Goal: Transaction & Acquisition: Purchase product/service

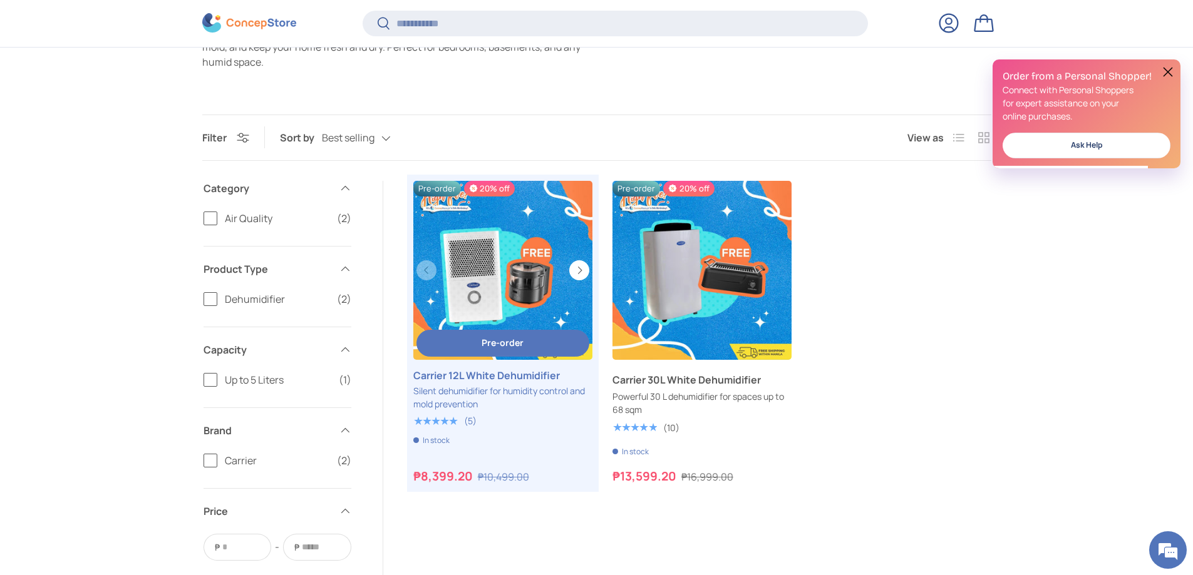
click at [507, 249] on link "Carrier 12L White Dehumidifier" at bounding box center [502, 270] width 179 height 179
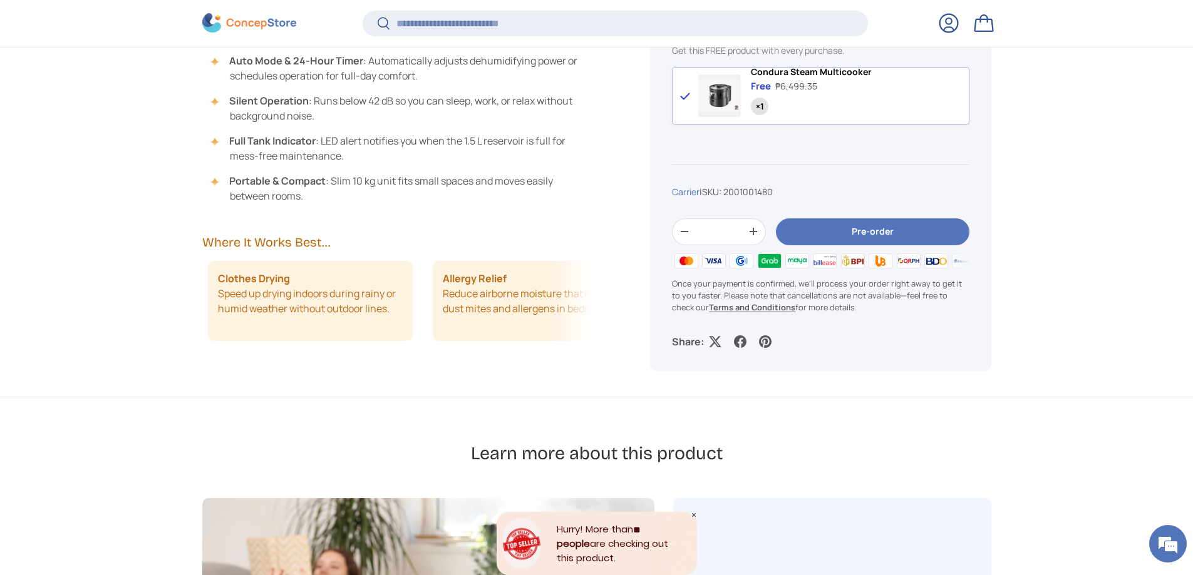
scroll to position [0, 225]
drag, startPoint x: 490, startPoint y: 318, endPoint x: 379, endPoint y: 310, distance: 111.7
click at [379, 310] on li "Clothes Drying Speed up drying indoors during rainy or humid weather without ou…" at bounding box center [304, 301] width 205 height 80
drag, startPoint x: 538, startPoint y: 327, endPoint x: 423, endPoint y: 321, distance: 116.0
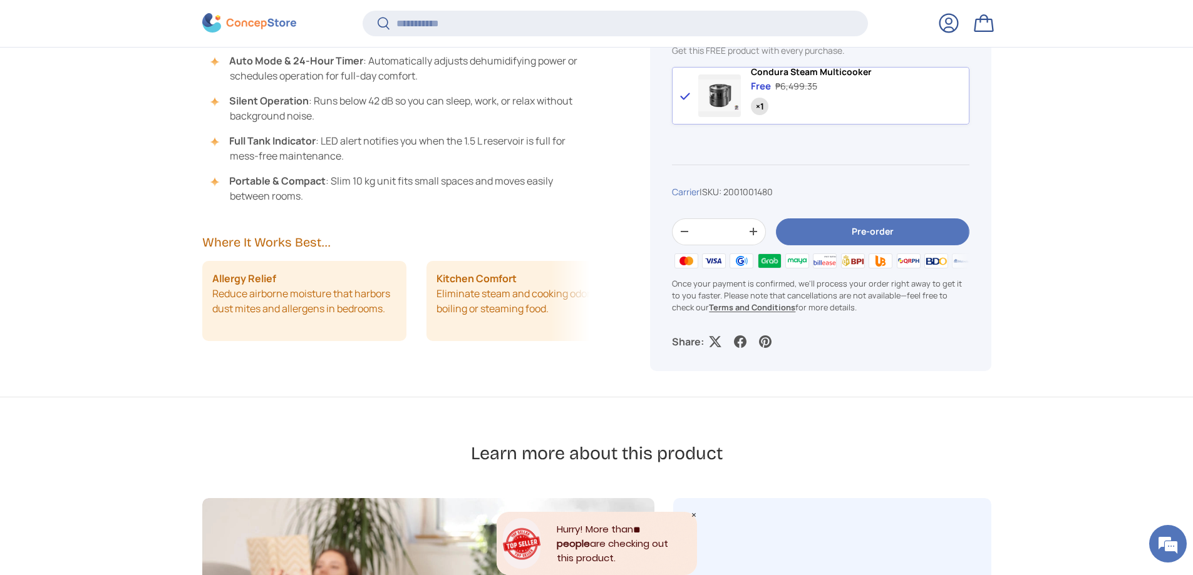
click at [423, 321] on div "Mold Prevention Keep bathrooms, basements, and laundry areas dry to stop mold a…" at bounding box center [396, 301] width 388 height 80
drag, startPoint x: 486, startPoint y: 324, endPoint x: 307, endPoint y: 314, distance: 178.8
click at [307, 314] on li "Kitchen Comfort Eliminate steam and cooking odors after boiling or steaming foo…" at bounding box center [263, 301] width 205 height 80
drag, startPoint x: 502, startPoint y: 327, endPoint x: 353, endPoint y: 323, distance: 148.5
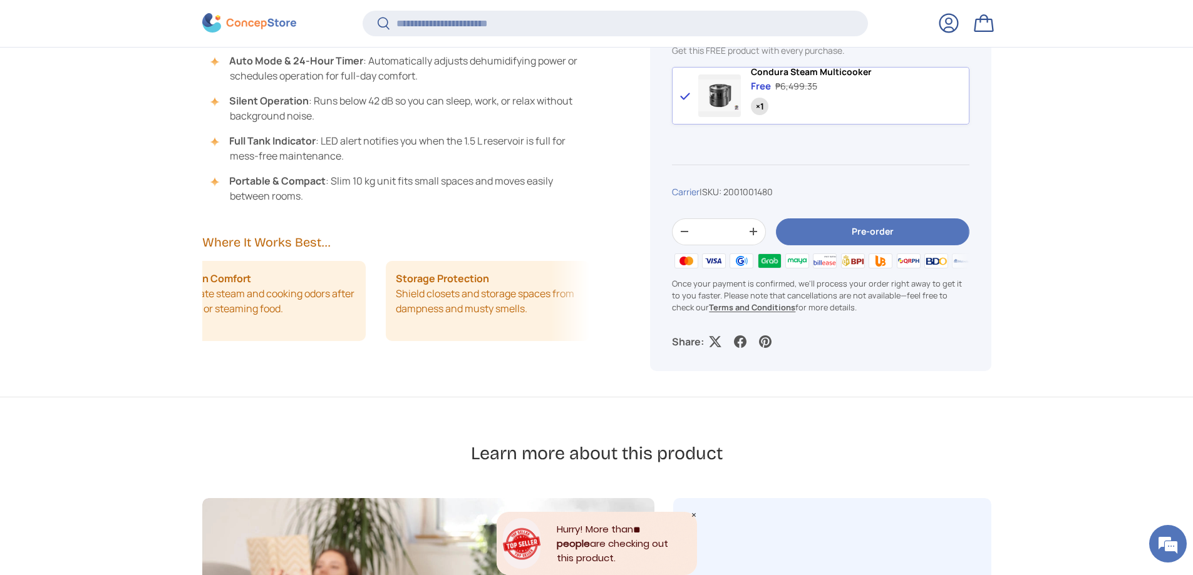
drag, startPoint x: 440, startPoint y: 317, endPoint x: 285, endPoint y: 317, distance: 155.3
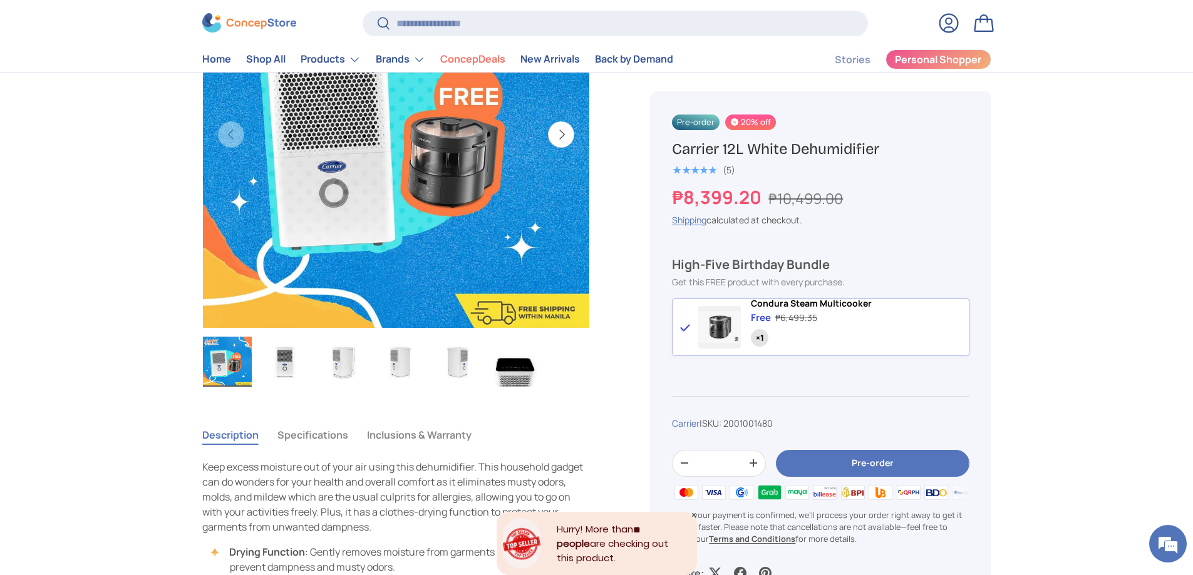
scroll to position [502, 0]
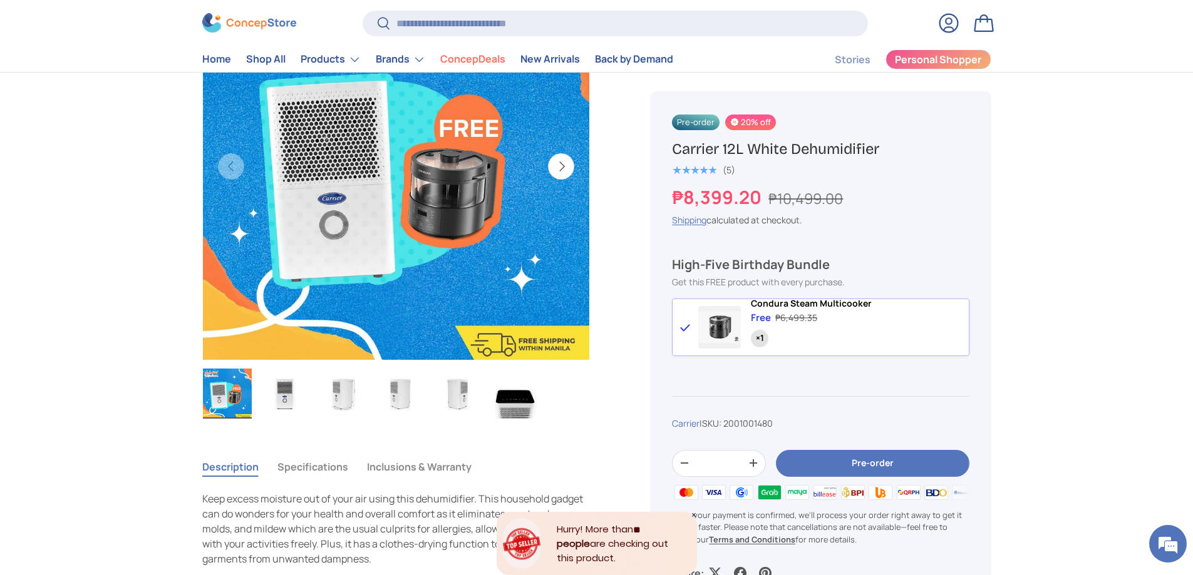
click at [479, 210] on img "Gallery Viewer" at bounding box center [396, 166] width 388 height 388
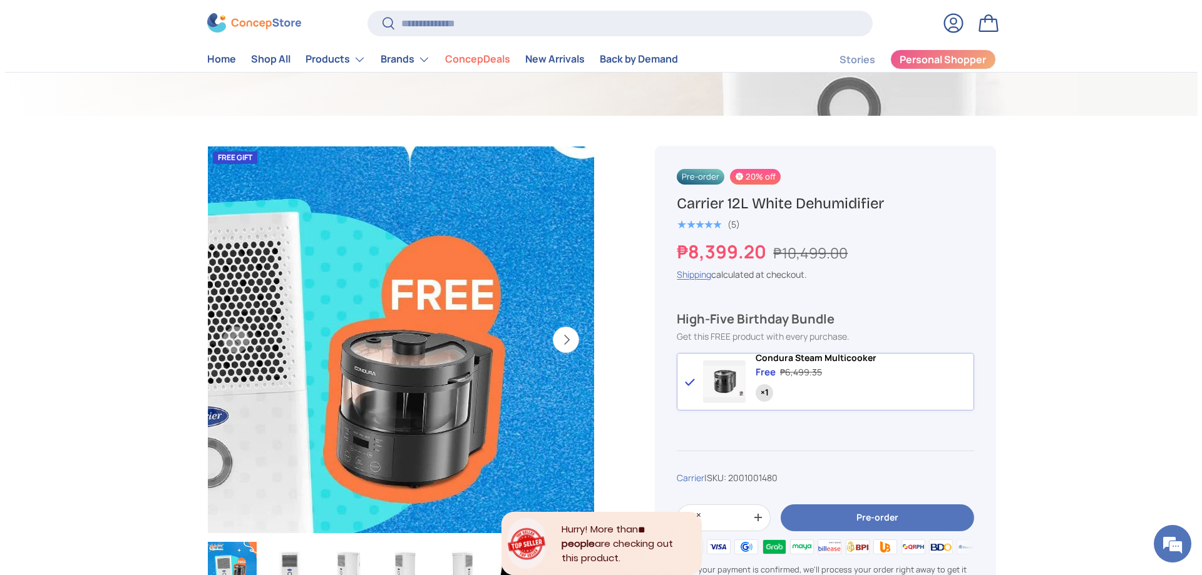
scroll to position [314, 0]
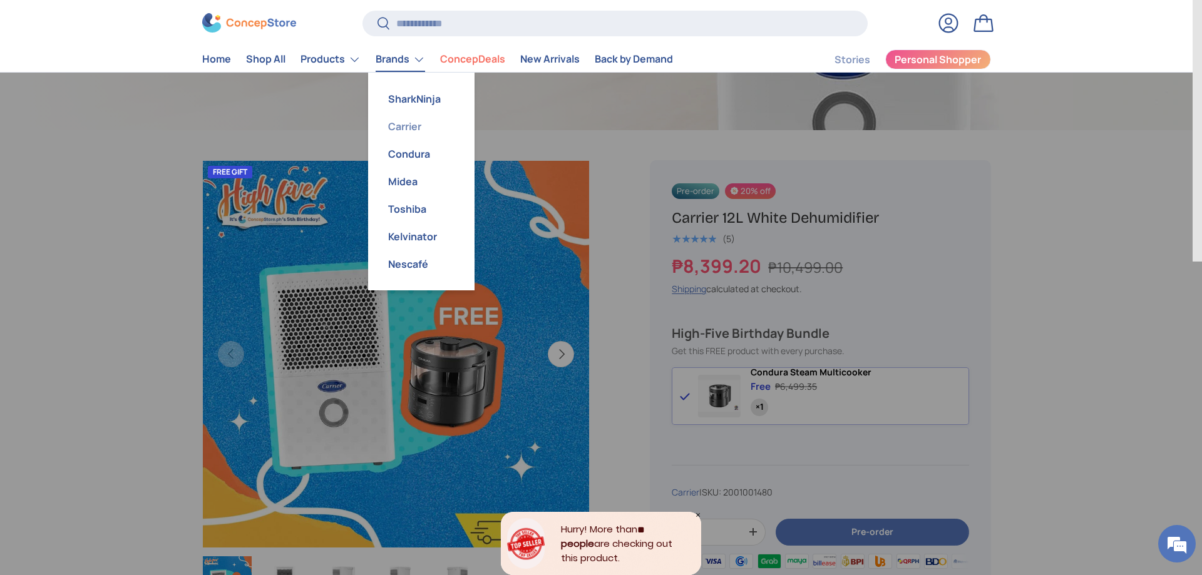
click at [408, 123] on link "Carrier" at bounding box center [421, 127] width 91 height 28
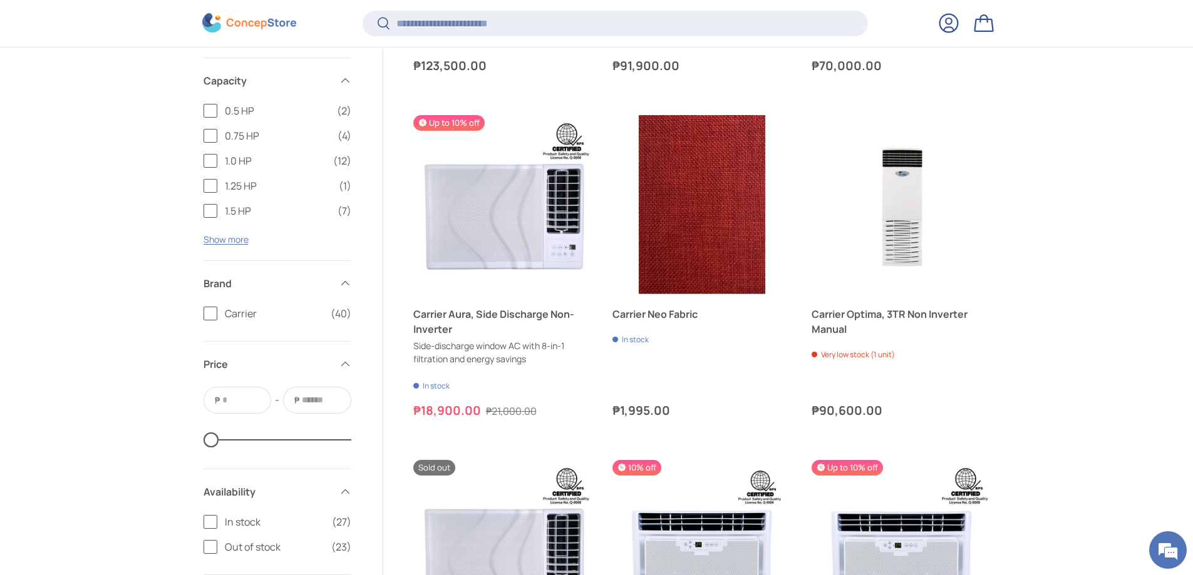
scroll to position [2439, 0]
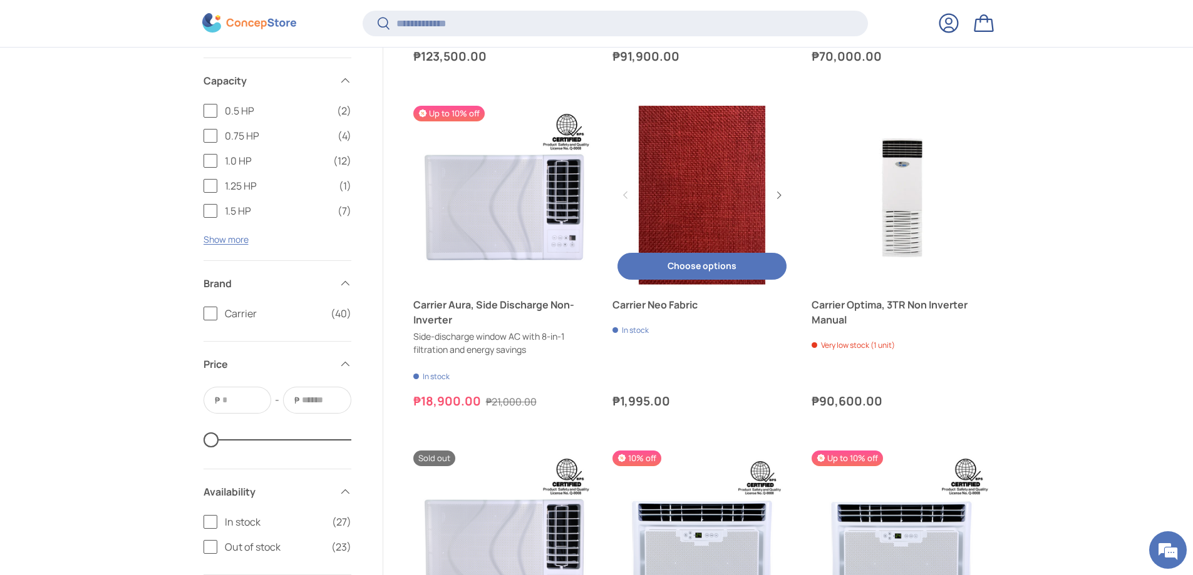
click at [718, 196] on link "Carrier Neo Fabric" at bounding box center [701, 195] width 179 height 179
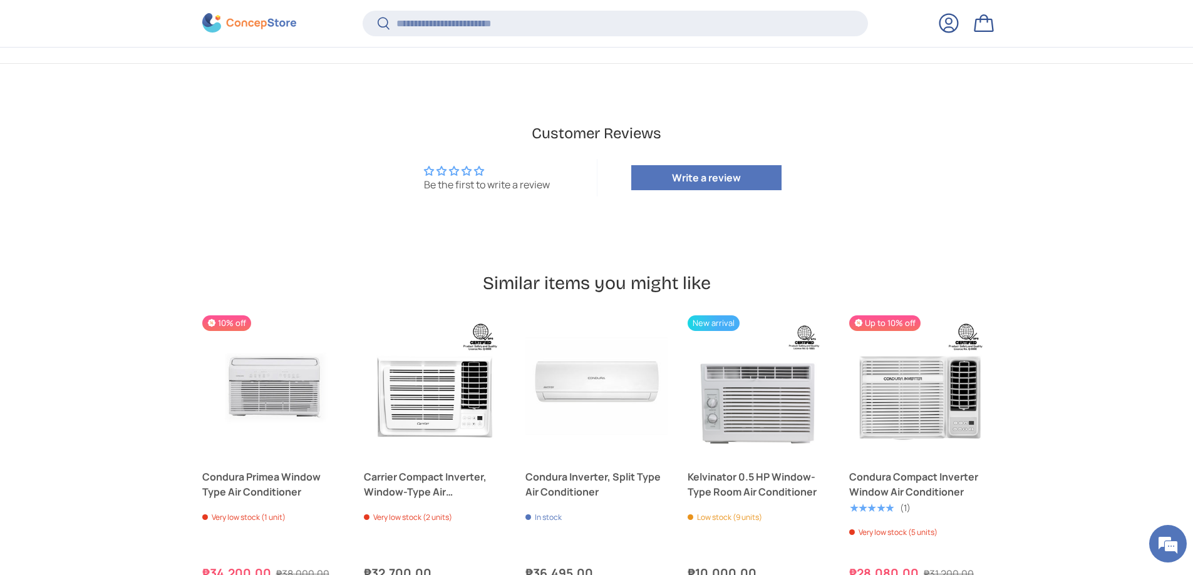
scroll to position [749, 0]
